Goal: Find specific page/section: Find specific page/section

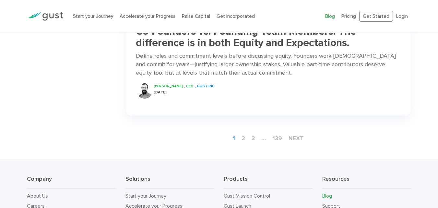
scroll to position [1034, 0]
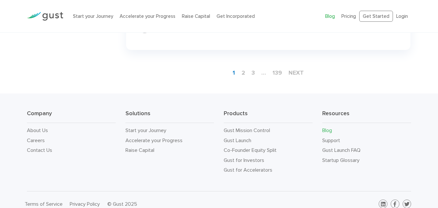
click at [327, 127] on link "Blog" at bounding box center [327, 130] width 10 height 6
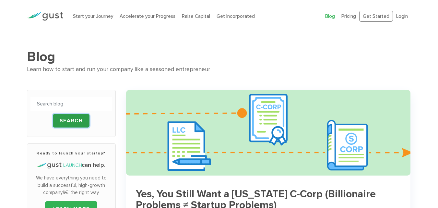
click at [72, 122] on input "Search" at bounding box center [71, 121] width 37 height 14
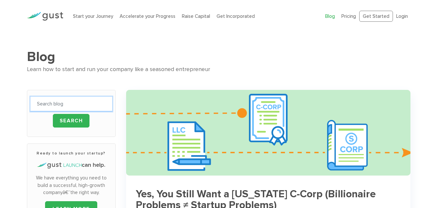
click at [67, 104] on input "text" at bounding box center [71, 104] width 82 height 15
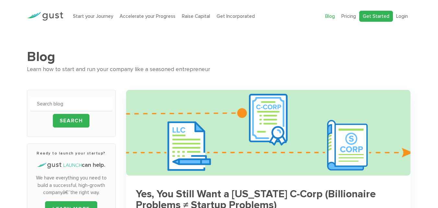
click at [384, 16] on link "Get Started" at bounding box center [376, 16] width 34 height 11
